Goal: Transaction & Acquisition: Download file/media

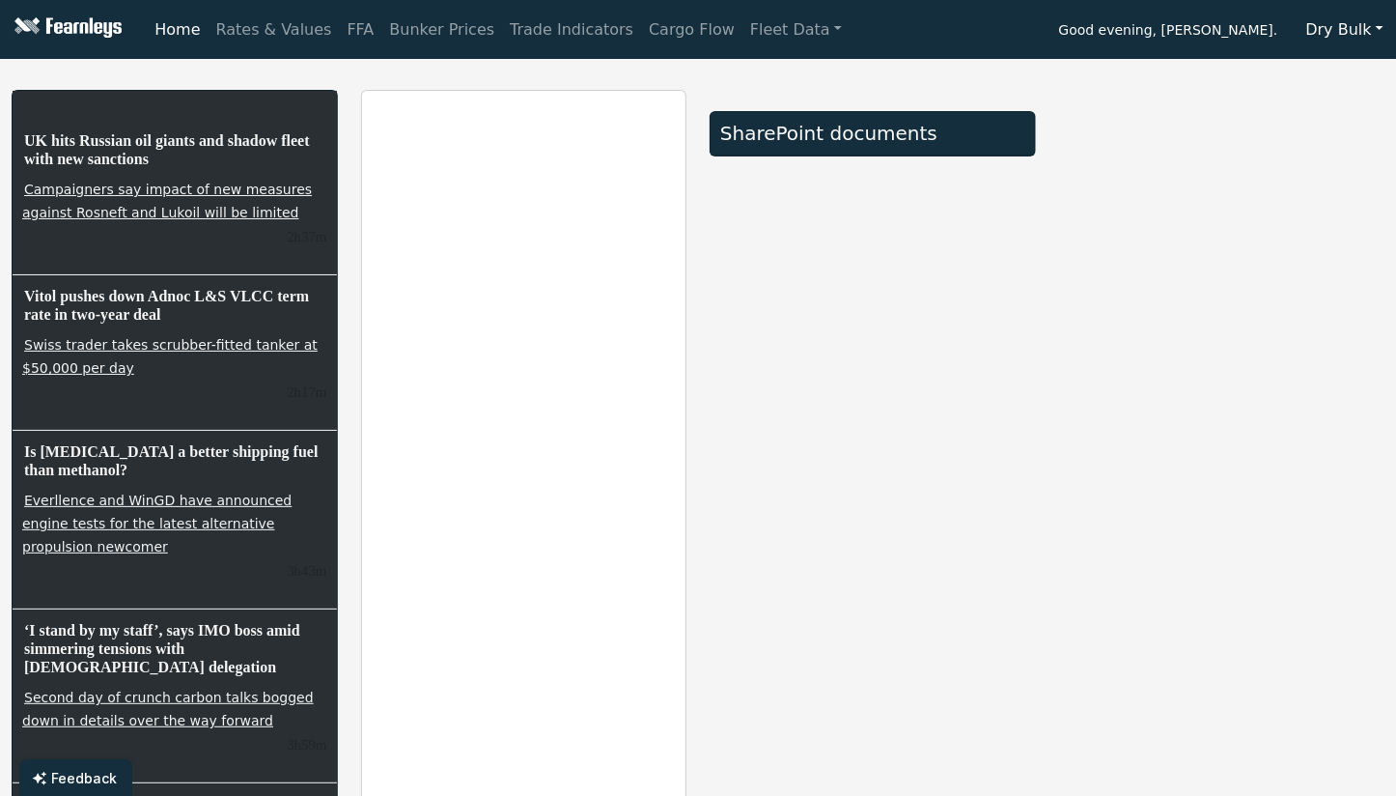
click at [1368, 33] on button "Dry Bulk" at bounding box center [1345, 30] width 102 height 37
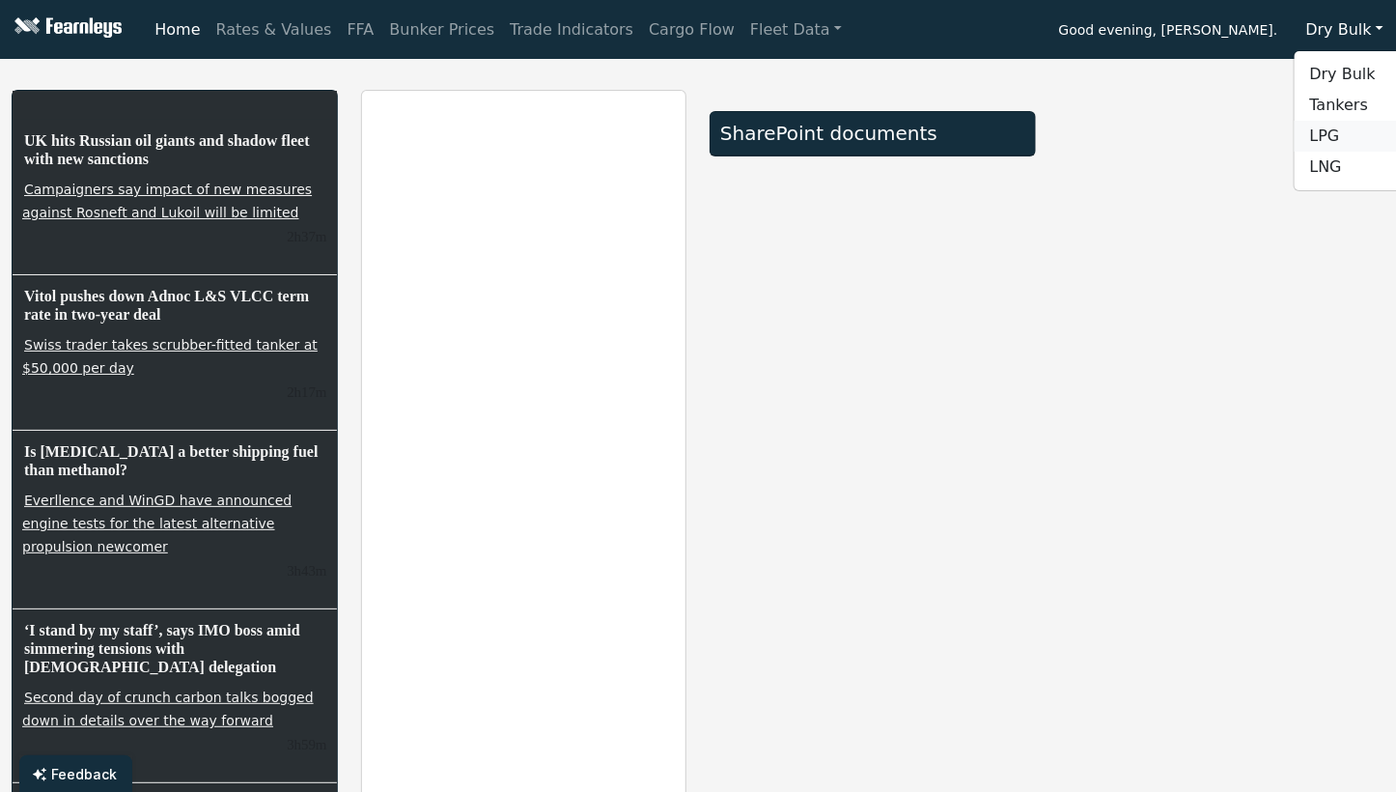
click at [1337, 141] on link "LPG" at bounding box center [1371, 136] width 153 height 31
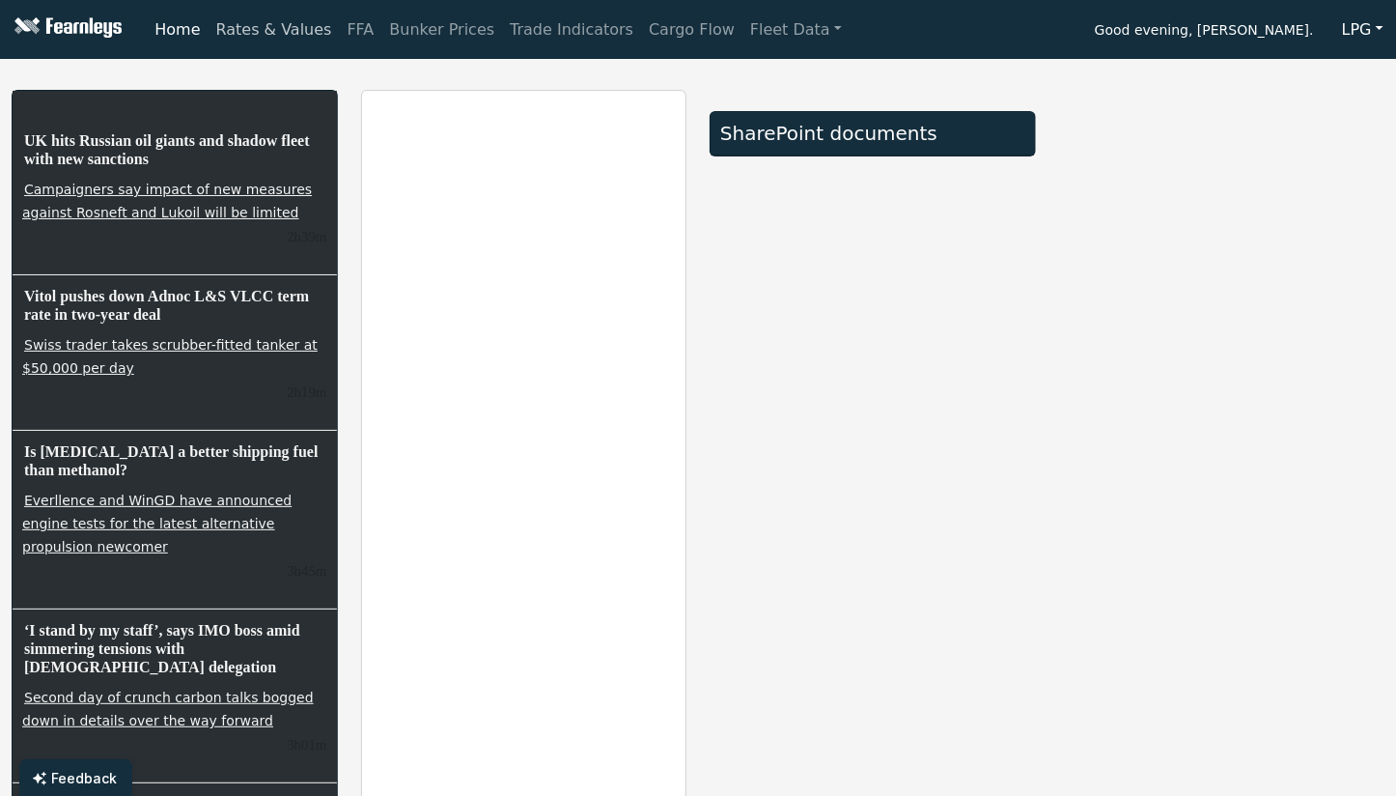
click at [282, 44] on link "Rates & Values" at bounding box center [274, 30] width 131 height 39
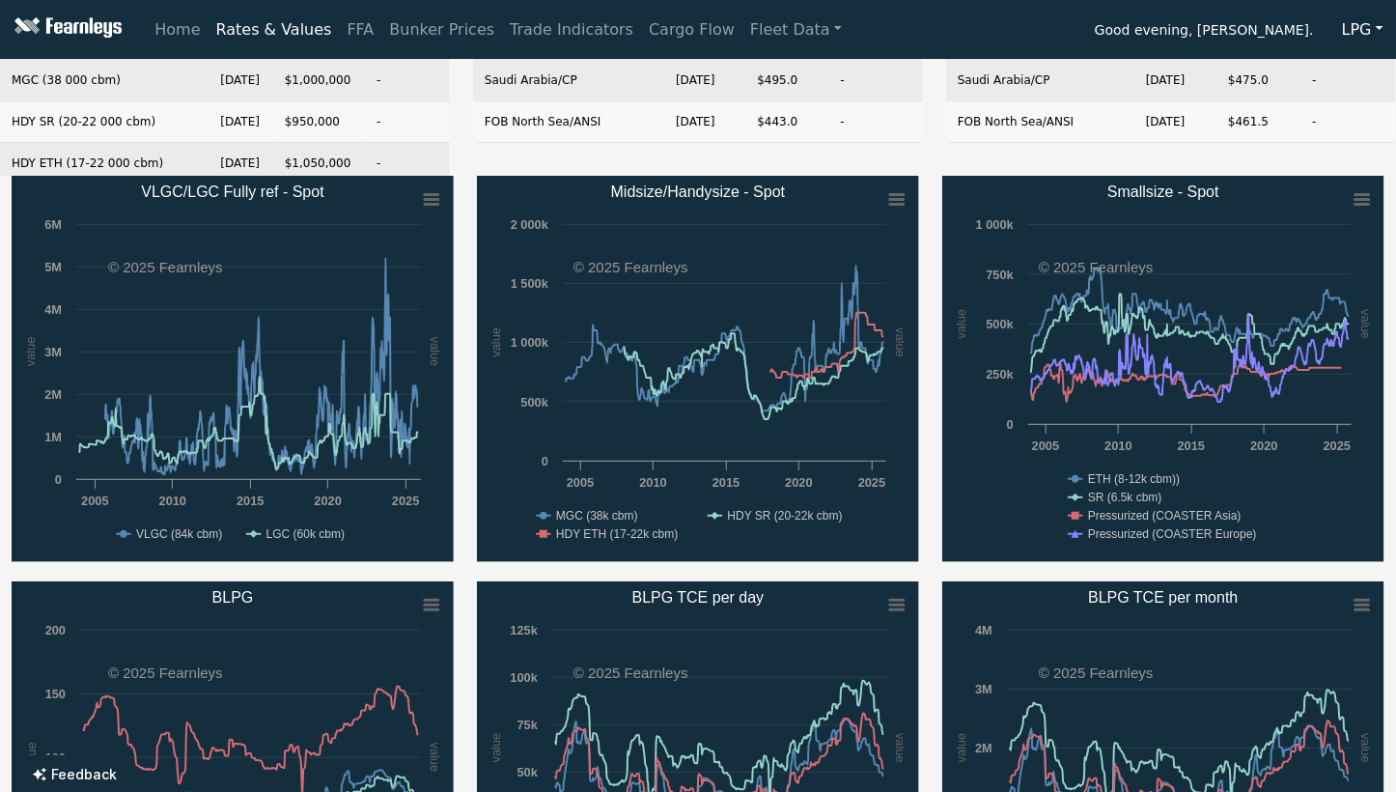
scroll to position [193, 0]
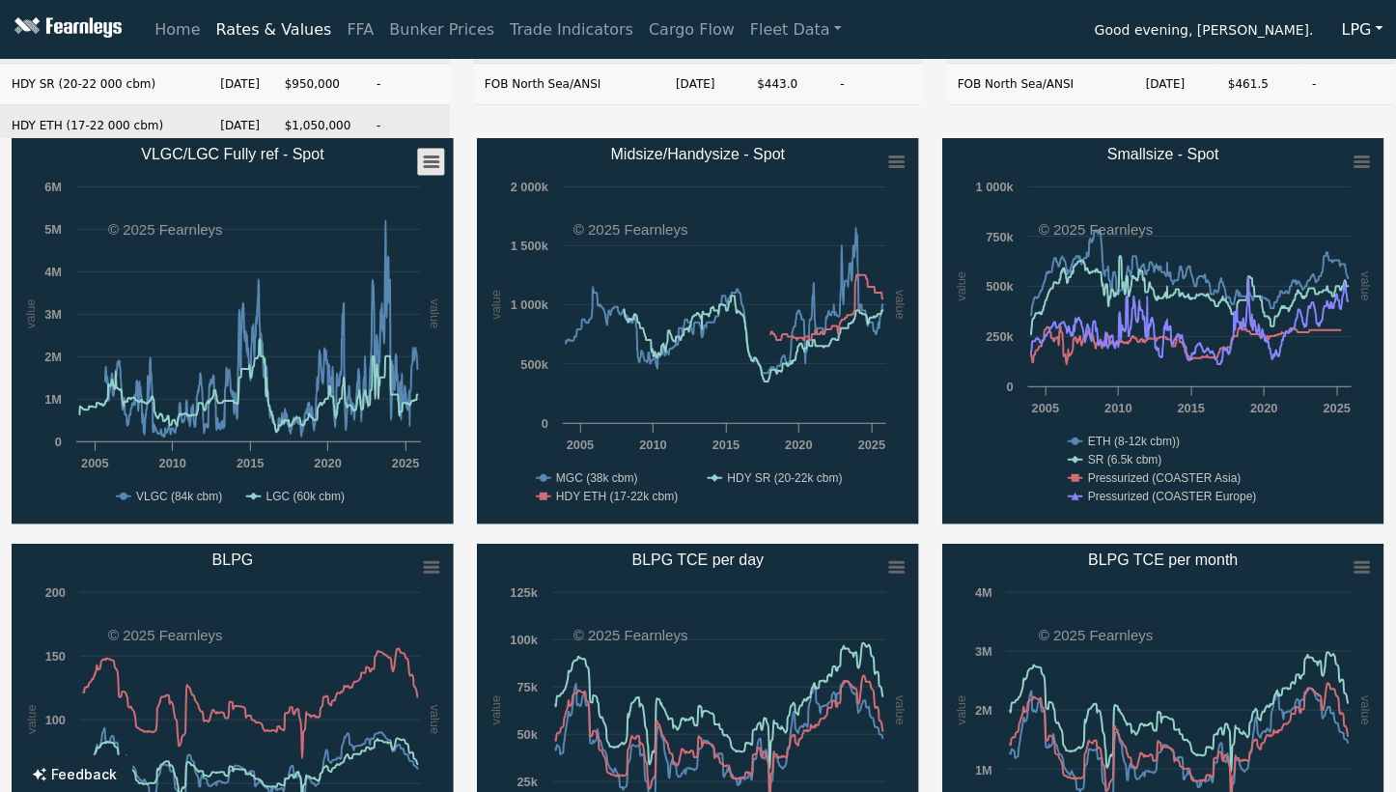
click at [434, 158] on rect "VLGC/LGC Fully ref - Spot" at bounding box center [431, 162] width 27 height 27
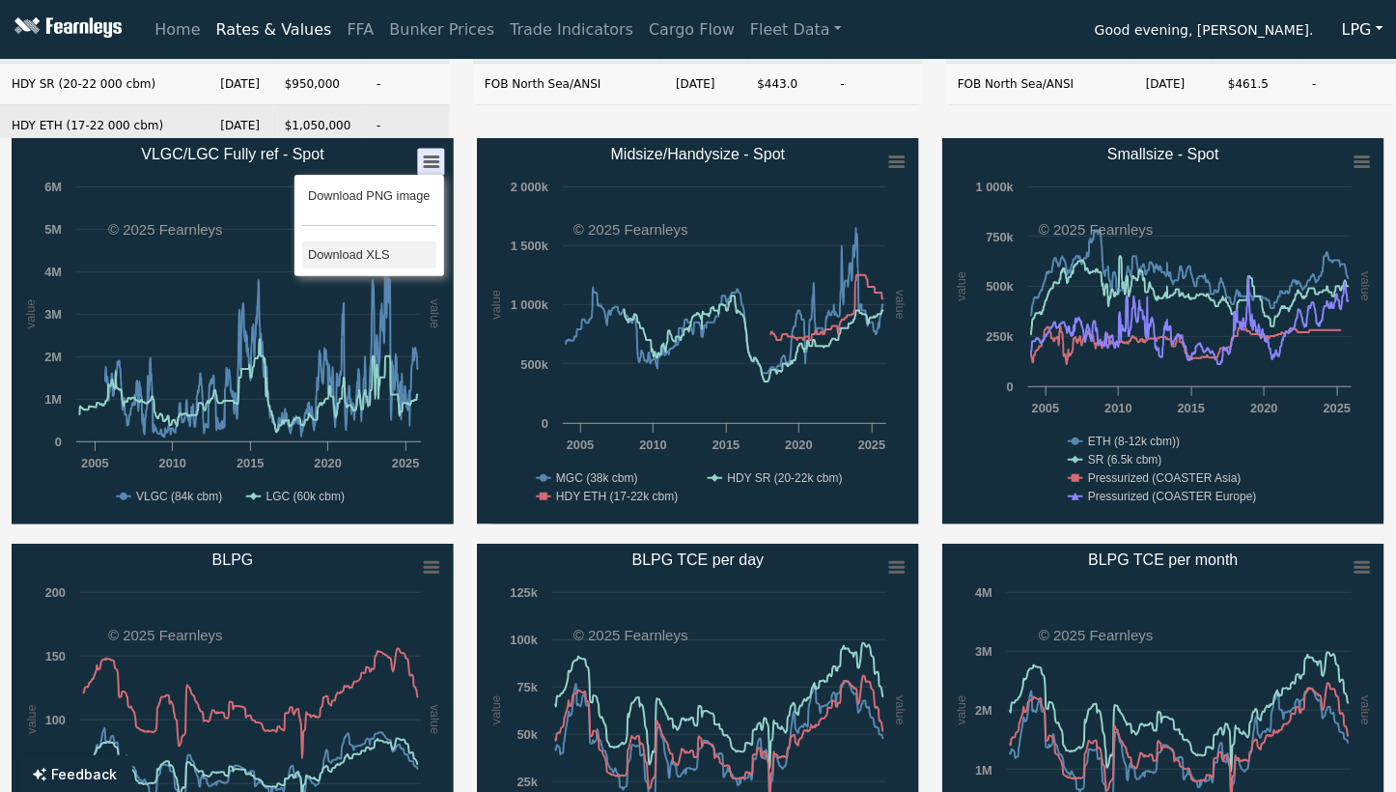
click at [364, 253] on li "Download XLS" at bounding box center [369, 254] width 134 height 27
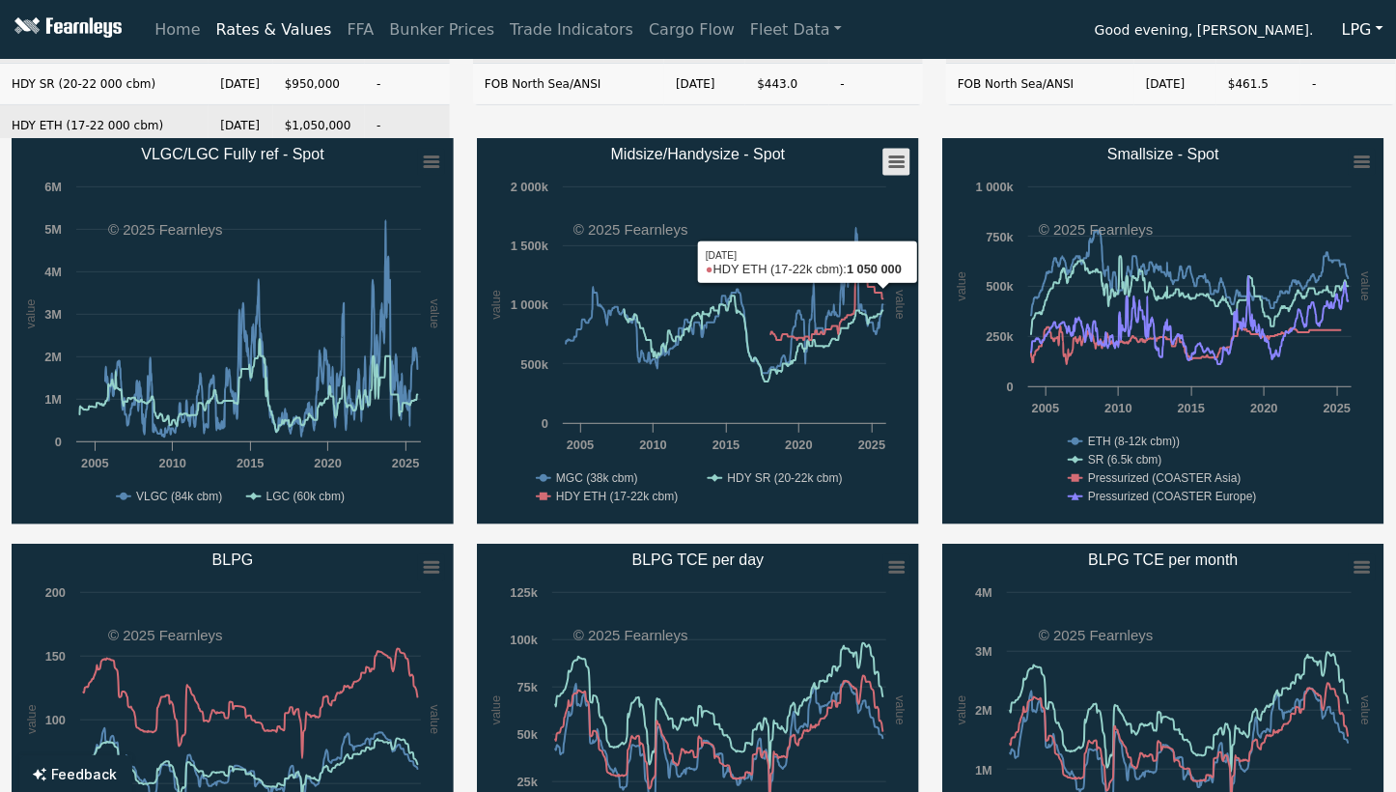
click at [899, 157] on icon "Midsize/Handysize - Spot" at bounding box center [897, 162] width 14 height 10
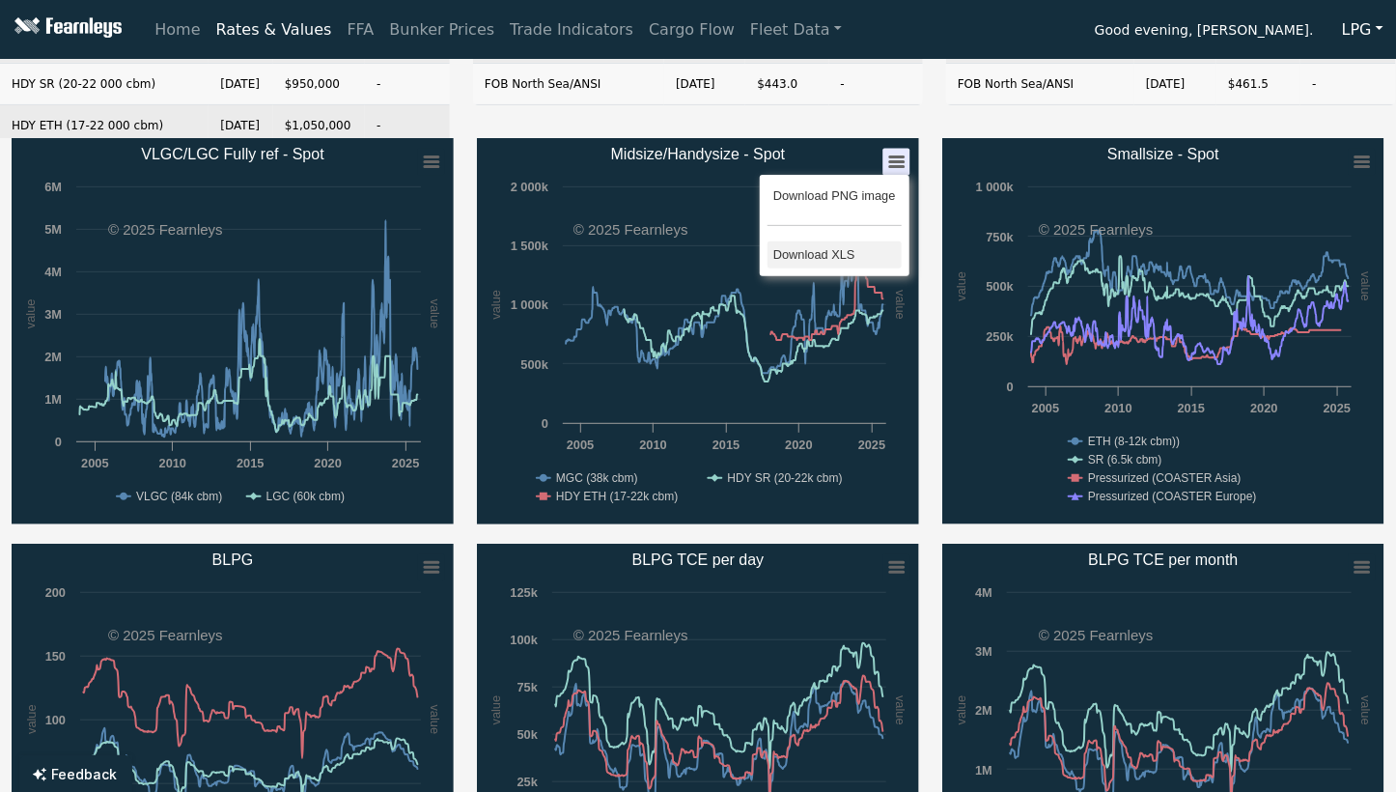
click at [819, 254] on li "Download XLS" at bounding box center [835, 254] width 134 height 27
